Goal: Information Seeking & Learning: Learn about a topic

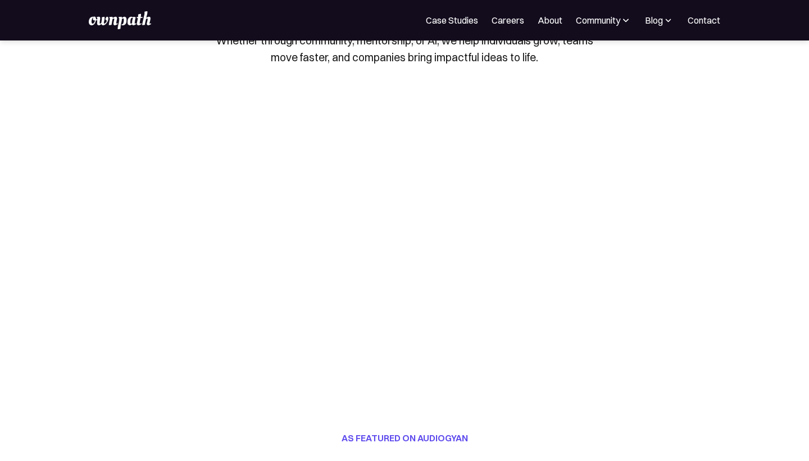
scroll to position [111, 0]
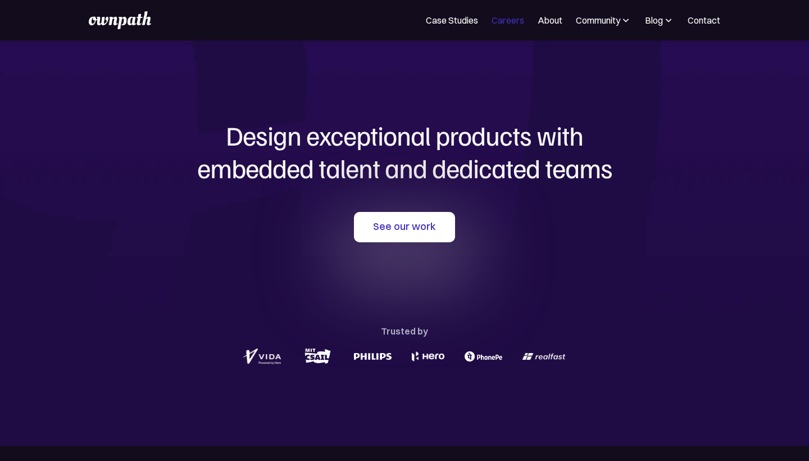
click at [492, 21] on link "Careers" at bounding box center [508, 19] width 33 height 13
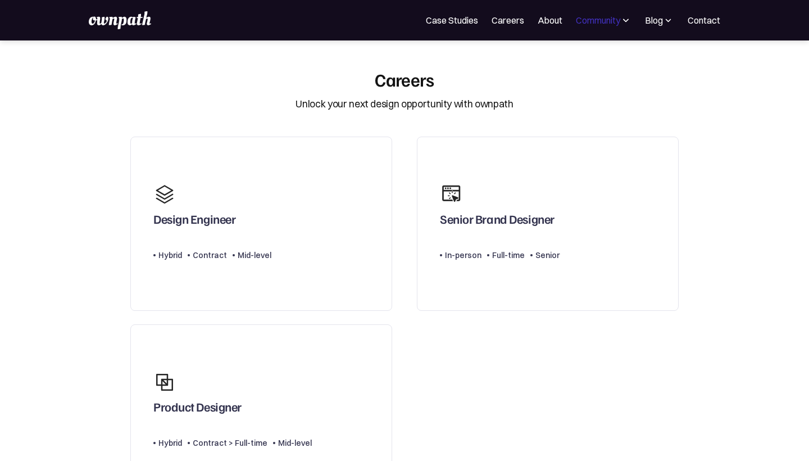
click at [587, 15] on div "Community" at bounding box center [598, 19] width 44 height 13
click at [658, 19] on div "Blog" at bounding box center [654, 19] width 18 height 13
click at [551, 21] on link "About" at bounding box center [550, 19] width 25 height 13
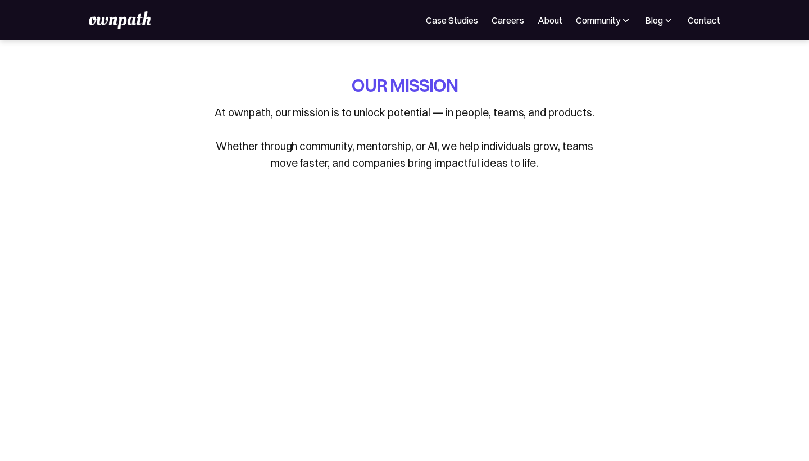
scroll to position [7, 0]
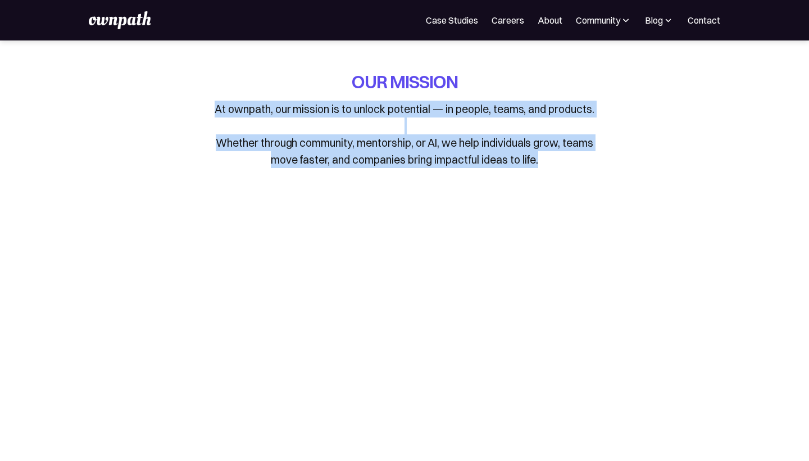
drag, startPoint x: 213, startPoint y: 108, endPoint x: 564, endPoint y: 161, distance: 354.6
click at [564, 161] on p "At ownpath, our mission is to unlock potential — in people, teams, and products…" at bounding box center [404, 134] width 393 height 67
copy p "At ownpath, our mission is to unlock potential — in people, teams, and products…"
click at [117, 26] on img at bounding box center [120, 20] width 62 height 18
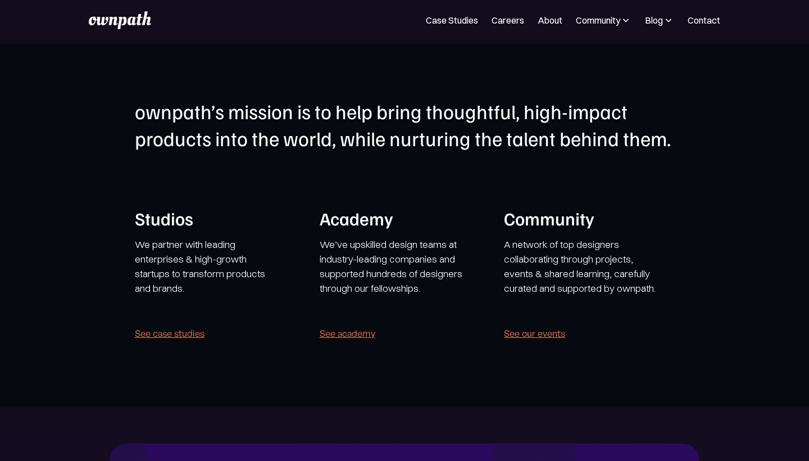
scroll to position [2057, 0]
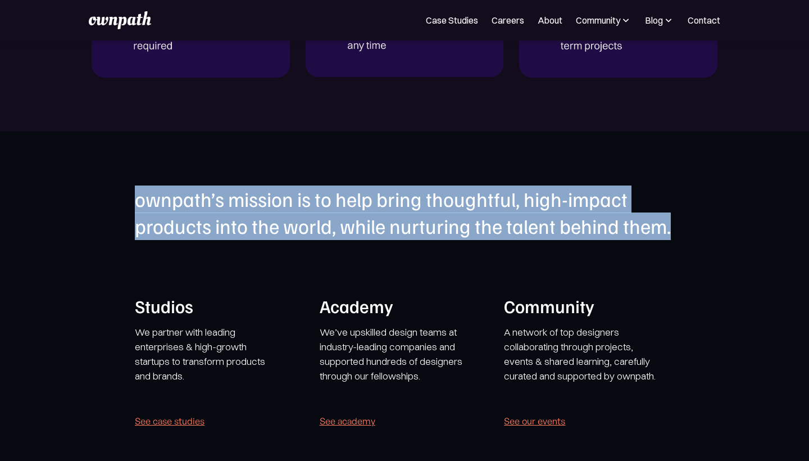
drag, startPoint x: 135, startPoint y: 200, endPoint x: 759, endPoint y: 234, distance: 624.9
click at [759, 234] on section "ownpath’s mission is to help bring thoughtful, high-impact products into the wo…" at bounding box center [404, 313] width 809 height 363
copy h1 "ownpath’s mission is to help bring thoughtful, high-impact products into the wo…"
